Goal: Download file/media

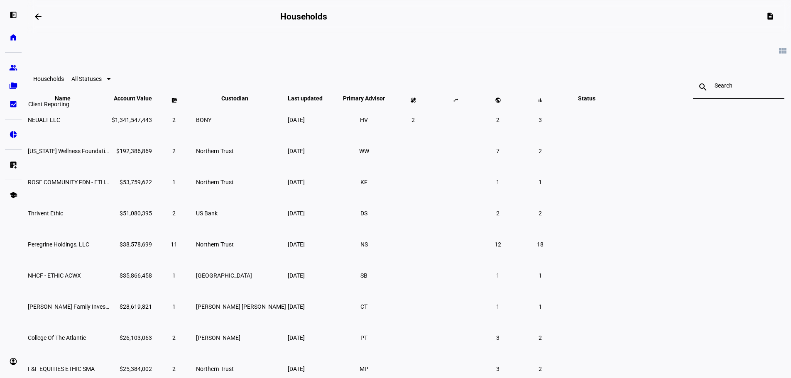
click at [17, 108] on eth-mat-symbol "bid_landscape" at bounding box center [13, 104] width 8 height 8
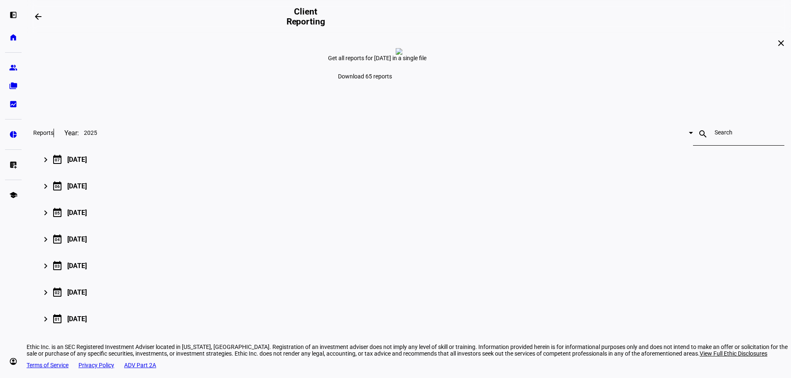
scroll to position [96, 0]
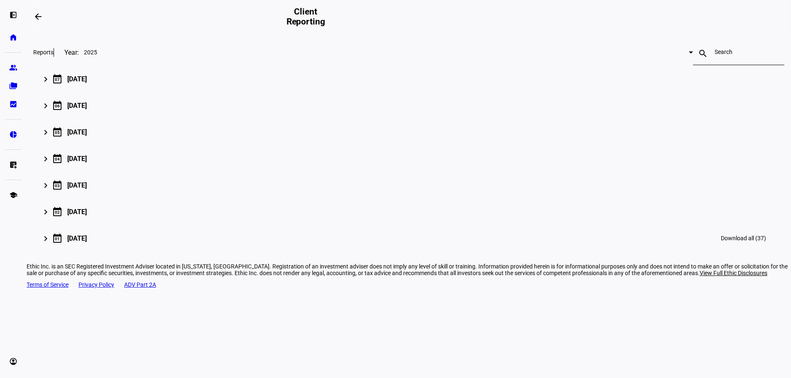
click at [51, 244] on mat-icon "keyboard_arrow_right" at bounding box center [46, 239] width 10 height 10
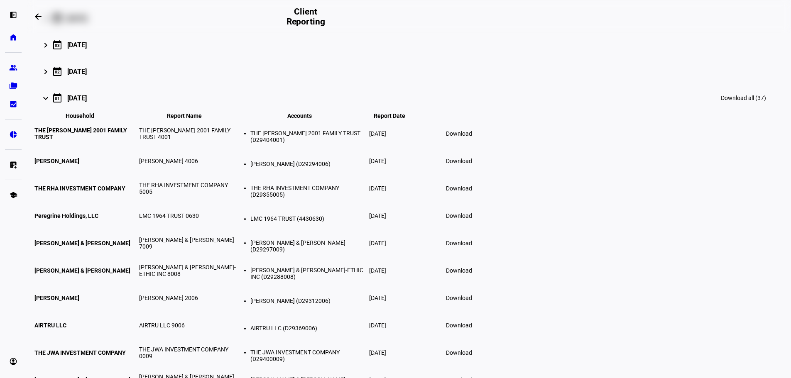
scroll to position [13, 0]
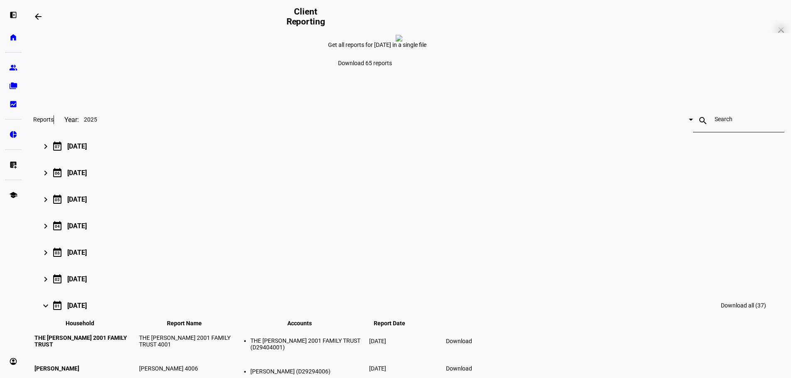
click at [715, 122] on input at bounding box center [739, 119] width 48 height 7
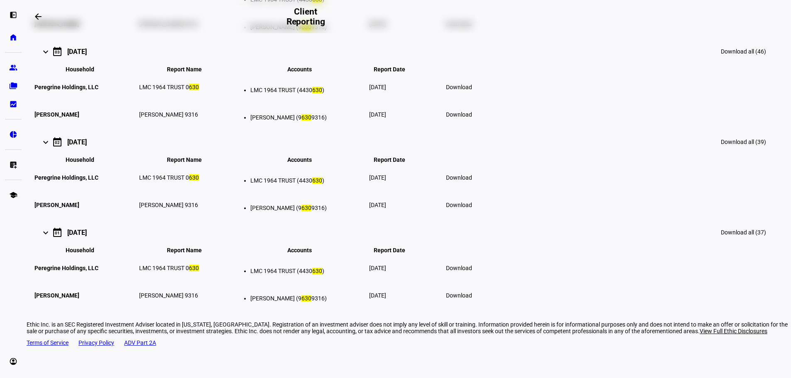
scroll to position [610, 0]
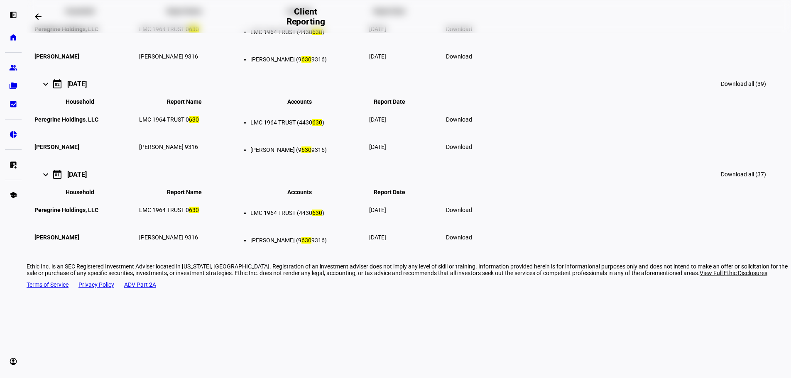
type input "630"
click at [472, 213] on span "Download" at bounding box center [459, 210] width 26 height 7
click at [472, 123] on span "Download" at bounding box center [459, 119] width 26 height 7
click at [472, 32] on span "Download" at bounding box center [459, 29] width 26 height 7
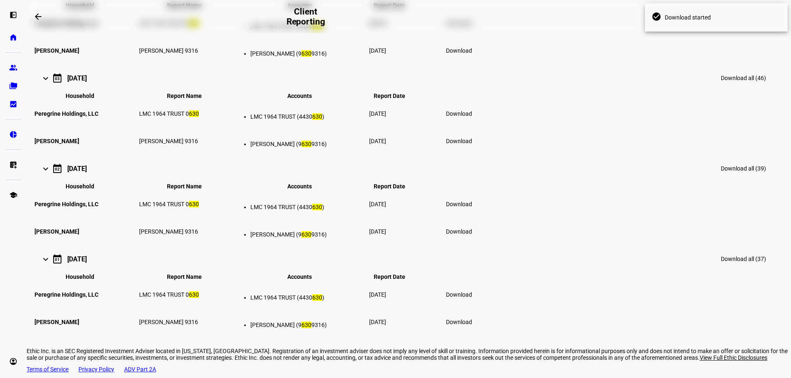
click at [472, 27] on span "Download" at bounding box center [459, 23] width 26 height 7
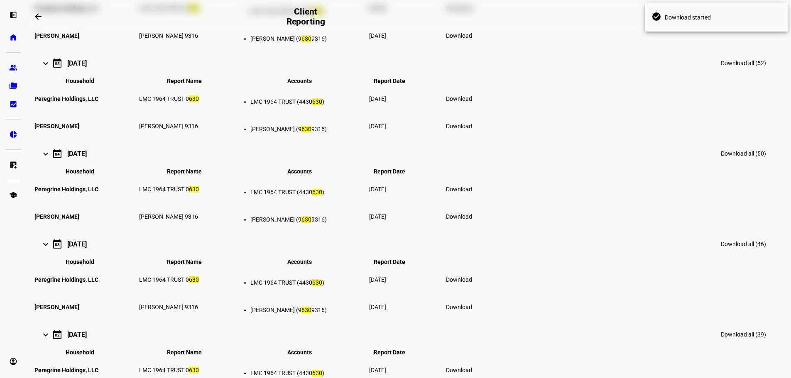
scroll to position [236, 0]
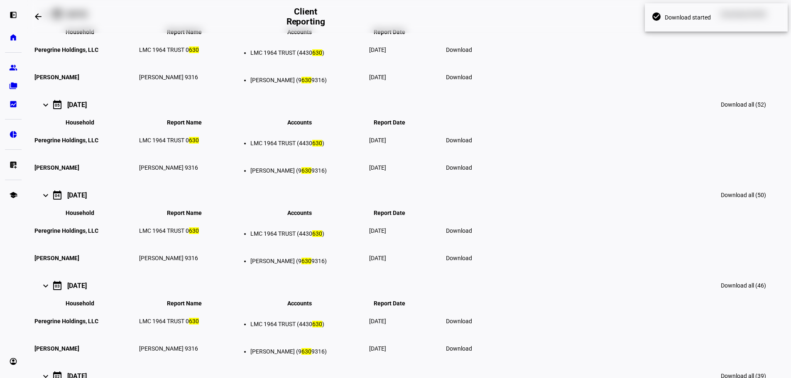
click at [472, 144] on span "Download" at bounding box center [459, 140] width 26 height 7
click at [472, 53] on span "Download" at bounding box center [459, 50] width 26 height 7
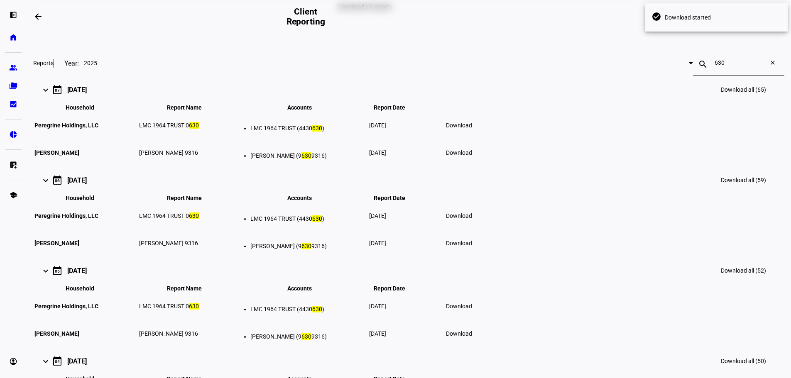
click at [477, 135] on span at bounding box center [459, 125] width 36 height 20
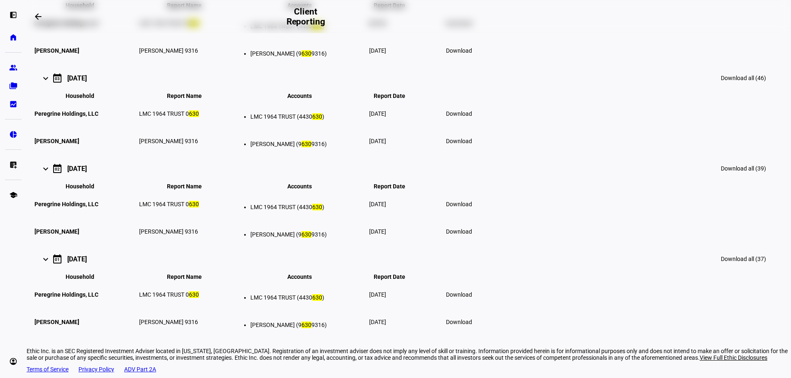
scroll to position [527, 0]
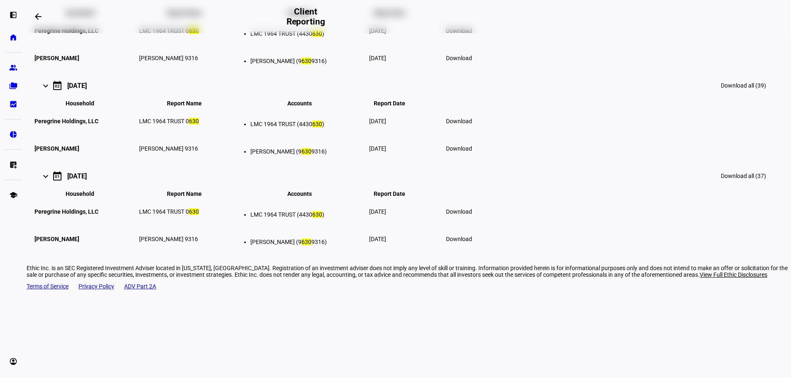
click at [472, 125] on span "Download" at bounding box center [459, 121] width 26 height 7
